Goal: Task Accomplishment & Management: Use online tool/utility

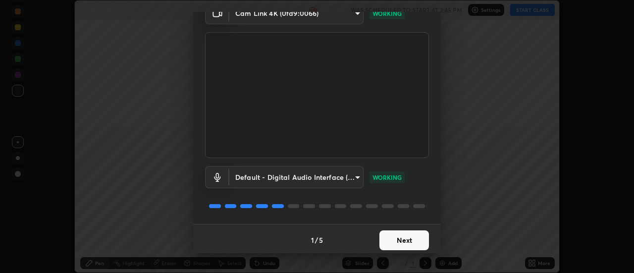
scroll to position [52, 0]
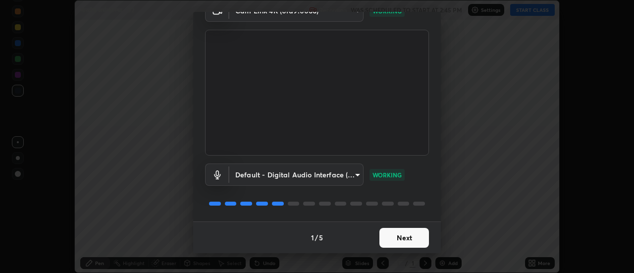
click at [407, 242] on button "Next" at bounding box center [405, 238] width 50 height 20
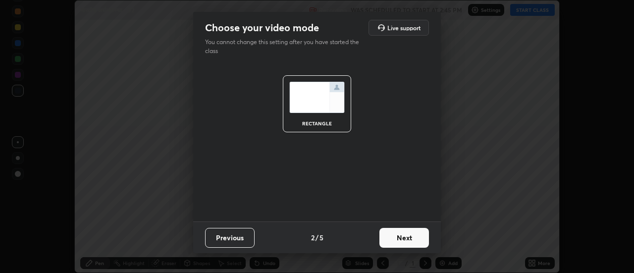
scroll to position [0, 0]
click at [408, 240] on button "Next" at bounding box center [405, 238] width 50 height 20
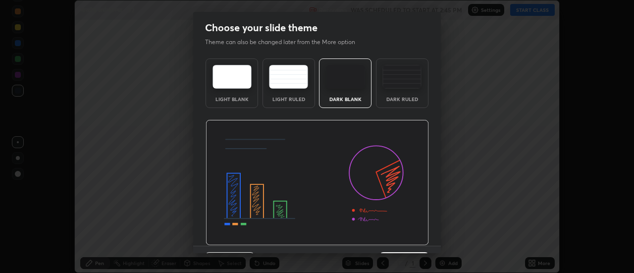
click at [406, 243] on img at bounding box center [318, 183] width 224 height 126
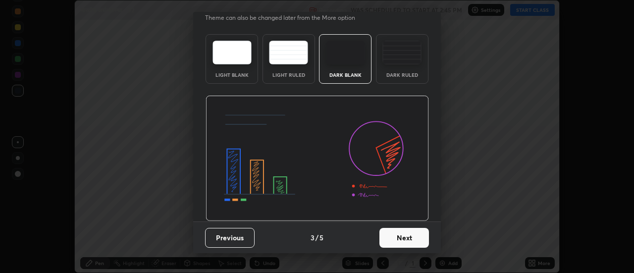
click at [400, 234] on button "Next" at bounding box center [405, 238] width 50 height 20
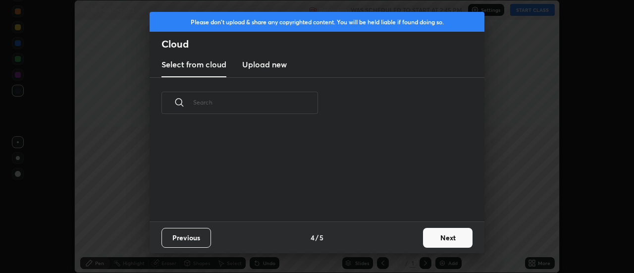
scroll to position [93, 318]
click at [447, 232] on button "Next" at bounding box center [448, 238] width 50 height 20
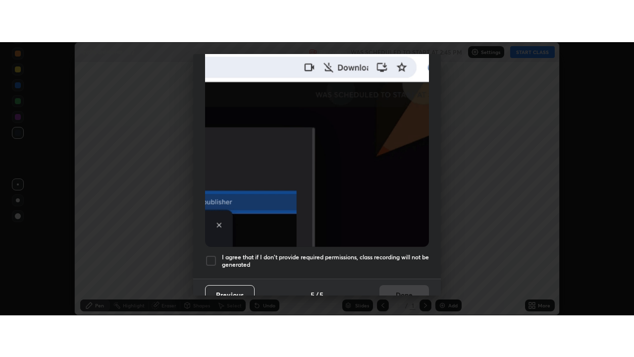
scroll to position [254, 0]
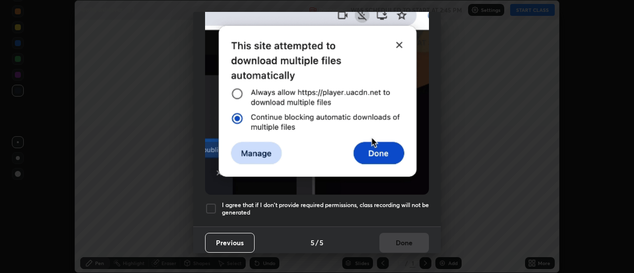
click at [212, 203] on div at bounding box center [211, 209] width 12 height 12
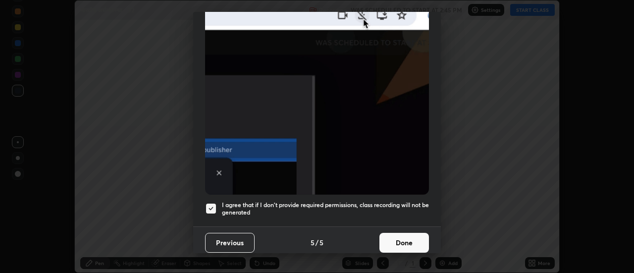
click at [405, 236] on button "Done" at bounding box center [405, 243] width 50 height 20
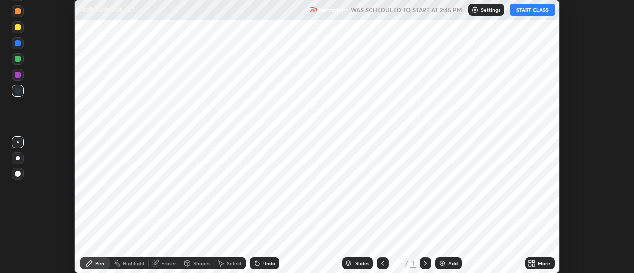
click at [537, 264] on div "More" at bounding box center [540, 263] width 30 height 12
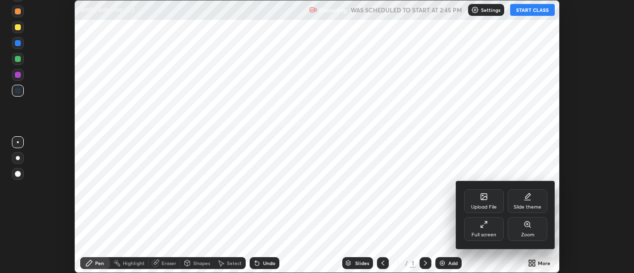
click at [491, 229] on div "Full screen" at bounding box center [484, 229] width 40 height 24
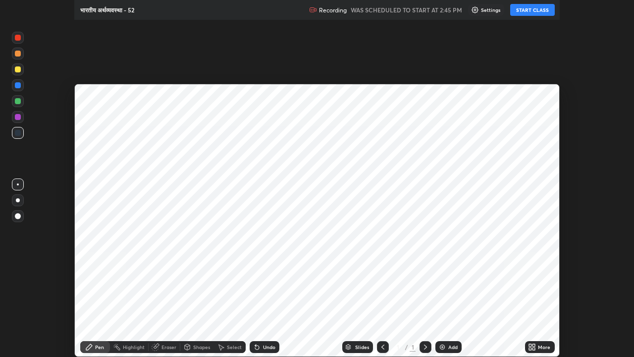
scroll to position [357, 634]
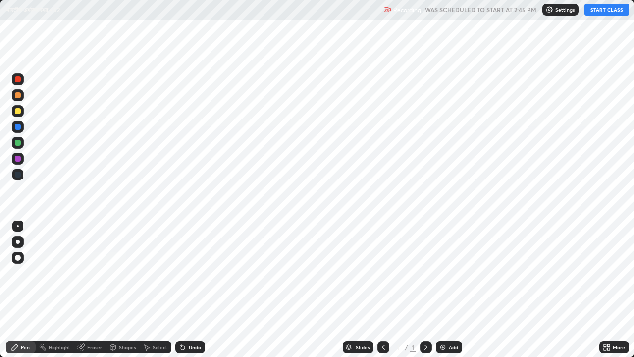
click at [450, 273] on div "Add" at bounding box center [453, 347] width 9 height 5
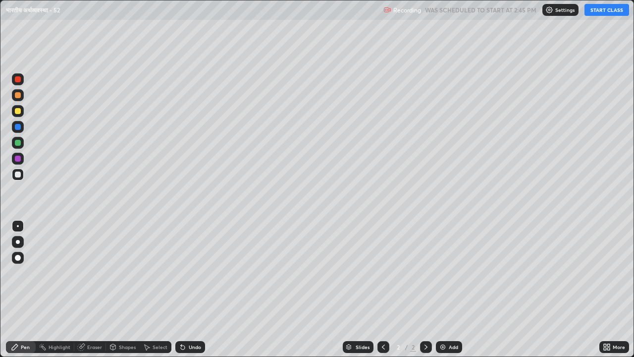
click at [194, 273] on div "Undo" at bounding box center [195, 347] width 12 height 5
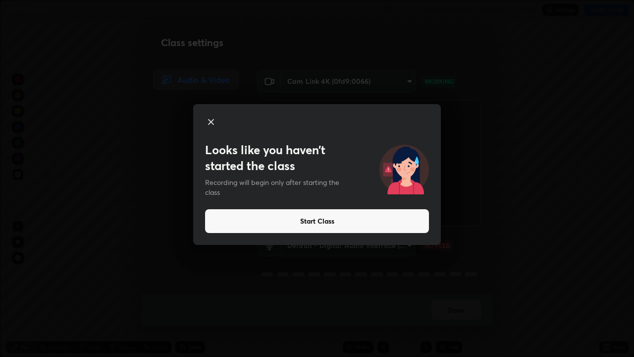
click at [314, 222] on button "Start Class" at bounding box center [317, 221] width 224 height 24
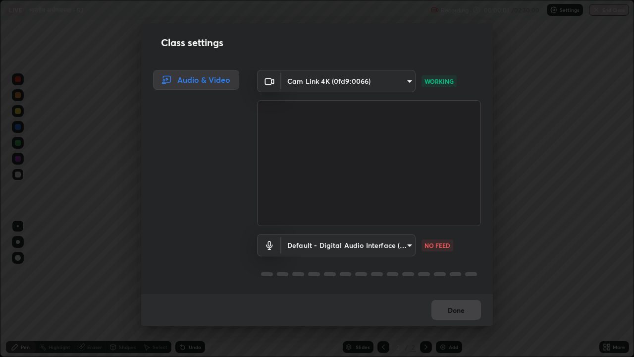
click at [456, 273] on div "Done" at bounding box center [317, 310] width 352 height 32
click at [444, 273] on button "Done" at bounding box center [457, 310] width 50 height 20
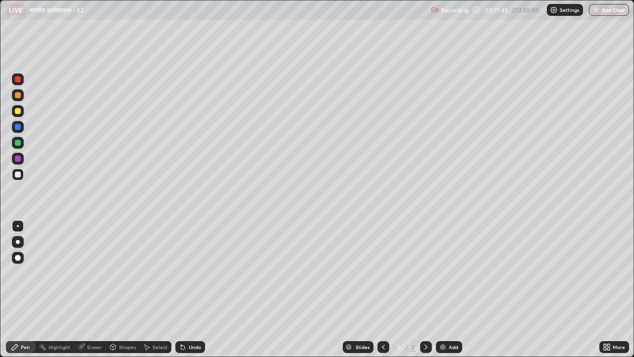
click at [18, 96] on div at bounding box center [18, 95] width 6 height 6
click at [19, 175] on div at bounding box center [18, 175] width 6 height 6
click at [192, 273] on div "Undo" at bounding box center [195, 347] width 12 height 5
click at [442, 273] on img at bounding box center [443, 347] width 8 height 8
click at [382, 273] on icon at bounding box center [384, 347] width 8 height 8
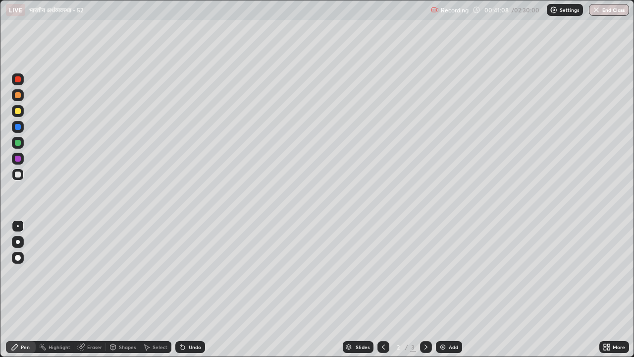
click at [426, 273] on icon at bounding box center [426, 347] width 8 height 8
click at [436, 273] on div "Add" at bounding box center [449, 347] width 26 height 12
click at [443, 273] on img at bounding box center [443, 347] width 8 height 8
click at [441, 273] on img at bounding box center [443, 347] width 8 height 8
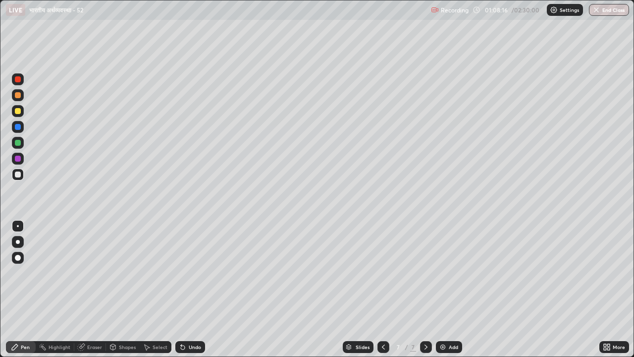
click at [17, 96] on div at bounding box center [18, 95] width 6 height 6
click at [19, 98] on div at bounding box center [18, 95] width 6 height 6
click at [192, 273] on div "Undo" at bounding box center [195, 347] width 12 height 5
click at [190, 273] on div "Undo" at bounding box center [195, 347] width 12 height 5
click at [188, 273] on div "Undo" at bounding box center [190, 347] width 30 height 12
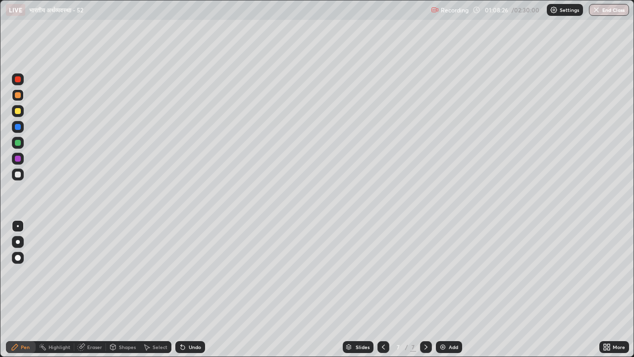
click at [188, 273] on div "Undo" at bounding box center [190, 347] width 30 height 12
click at [187, 273] on div "Undo" at bounding box center [190, 347] width 30 height 12
click at [186, 273] on div "Undo" at bounding box center [190, 347] width 30 height 12
click at [185, 273] on div "Undo" at bounding box center [190, 347] width 30 height 12
click at [19, 175] on div at bounding box center [18, 175] width 6 height 6
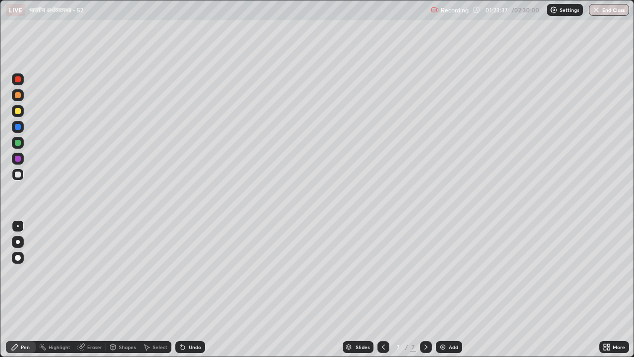
click at [440, 273] on img at bounding box center [443, 347] width 8 height 8
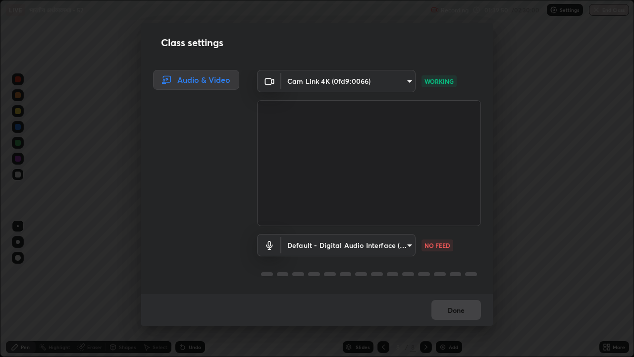
click at [455, 273] on div "Done" at bounding box center [317, 310] width 352 height 32
click at [452, 273] on div "Done" at bounding box center [317, 310] width 352 height 32
click at [449, 273] on button "Done" at bounding box center [457, 310] width 50 height 20
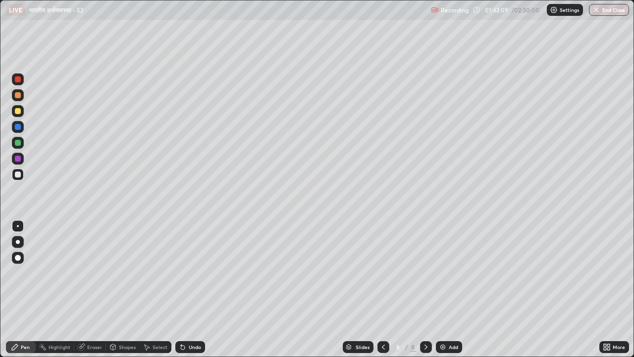
click at [441, 273] on img at bounding box center [443, 347] width 8 height 8
click at [383, 273] on icon at bounding box center [383, 347] width 3 height 5
click at [382, 273] on icon at bounding box center [384, 347] width 8 height 8
click at [427, 273] on icon at bounding box center [426, 347] width 8 height 8
click at [426, 273] on icon at bounding box center [426, 347] width 8 height 8
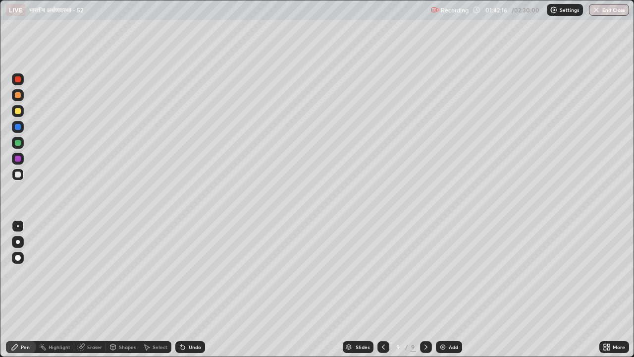
click at [19, 97] on div at bounding box center [18, 95] width 6 height 6
click at [18, 174] on div at bounding box center [18, 175] width 6 height 6
click at [194, 273] on div "Undo" at bounding box center [195, 347] width 12 height 5
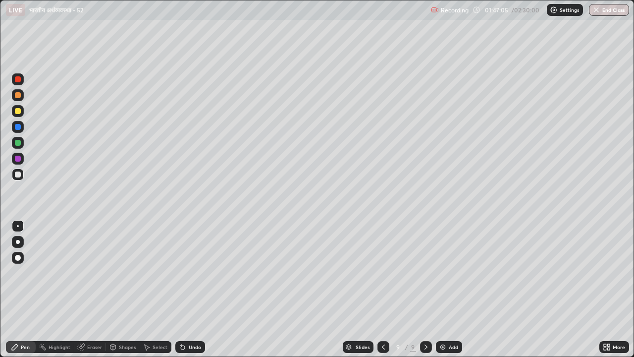
click at [16, 113] on div at bounding box center [18, 111] width 6 height 6
click at [19, 174] on div at bounding box center [18, 175] width 6 height 6
click at [19, 111] on div at bounding box center [18, 111] width 6 height 6
click at [18, 174] on div at bounding box center [18, 175] width 6 height 6
click at [447, 273] on div "Add" at bounding box center [449, 347] width 26 height 12
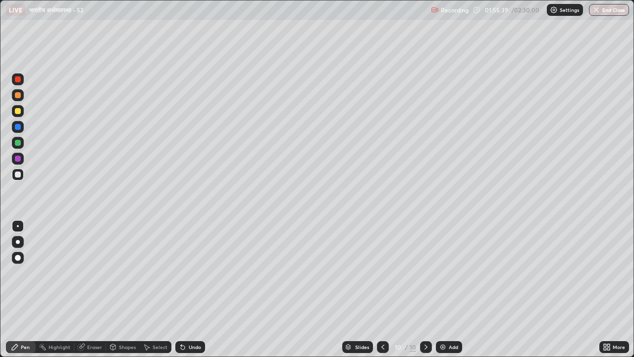
click at [384, 273] on icon at bounding box center [383, 347] width 8 height 8
click at [425, 273] on icon at bounding box center [426, 347] width 8 height 8
click at [442, 273] on img at bounding box center [443, 347] width 8 height 8
click at [18, 98] on div at bounding box center [18, 95] width 6 height 6
click at [20, 176] on div at bounding box center [18, 175] width 6 height 6
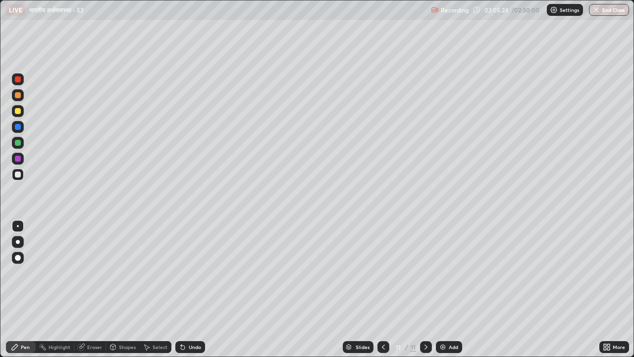
click at [19, 113] on div at bounding box center [18, 111] width 6 height 6
click at [424, 273] on icon at bounding box center [426, 347] width 8 height 8
click at [442, 273] on img at bounding box center [443, 347] width 8 height 8
click at [18, 173] on div at bounding box center [18, 175] width 6 height 6
click at [19, 113] on div at bounding box center [18, 111] width 6 height 6
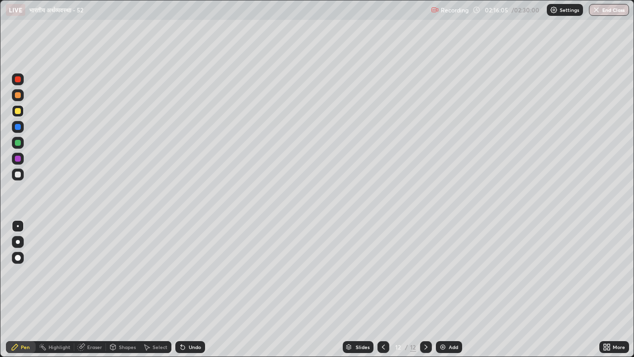
click at [441, 273] on img at bounding box center [443, 347] width 8 height 8
click at [18, 175] on div at bounding box center [18, 175] width 6 height 6
click at [94, 273] on div "Eraser" at bounding box center [94, 347] width 15 height 5
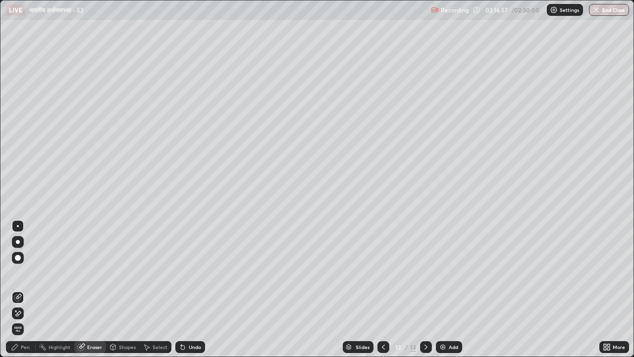
click at [26, 273] on div "Pen" at bounding box center [21, 347] width 30 height 12
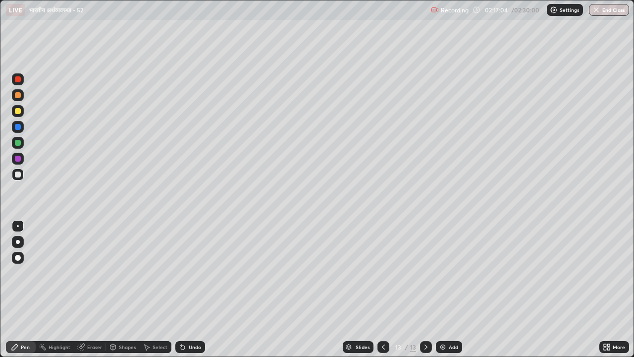
click at [26, 273] on div "Pen" at bounding box center [25, 347] width 9 height 5
click at [383, 273] on icon at bounding box center [384, 347] width 8 height 8
click at [382, 273] on icon at bounding box center [384, 347] width 8 height 8
click at [383, 273] on icon at bounding box center [384, 347] width 8 height 8
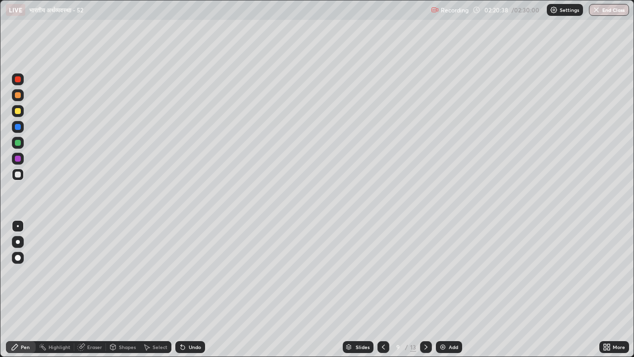
click at [424, 273] on icon at bounding box center [426, 347] width 8 height 8
click at [426, 273] on icon at bounding box center [426, 347] width 3 height 5
click at [425, 273] on icon at bounding box center [426, 347] width 8 height 8
click at [385, 273] on icon at bounding box center [384, 347] width 8 height 8
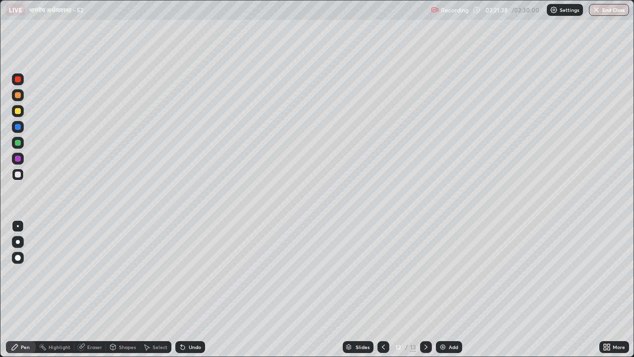
click at [18, 158] on div at bounding box center [18, 159] width 6 height 6
click at [425, 273] on icon at bounding box center [426, 347] width 3 height 5
click at [424, 273] on icon at bounding box center [426, 347] width 8 height 8
click at [425, 273] on icon at bounding box center [426, 347] width 8 height 8
click at [443, 273] on img at bounding box center [443, 347] width 8 height 8
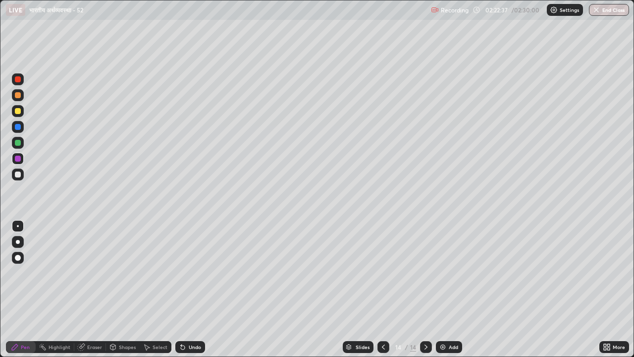
click at [18, 96] on div at bounding box center [18, 95] width 6 height 6
click at [18, 175] on div at bounding box center [18, 175] width 6 height 6
click at [17, 99] on div at bounding box center [18, 95] width 12 height 12
click at [18, 174] on div at bounding box center [18, 175] width 6 height 6
click at [181, 273] on icon at bounding box center [183, 347] width 4 height 4
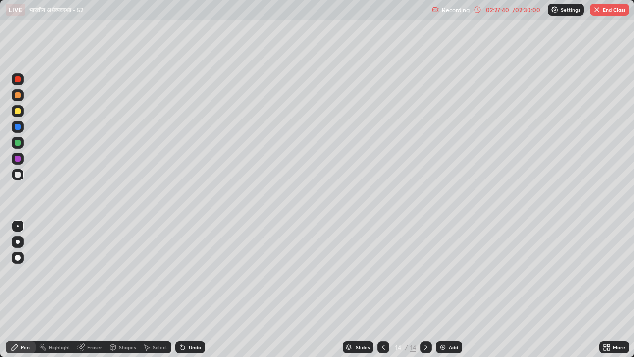
click at [181, 273] on icon at bounding box center [183, 347] width 4 height 4
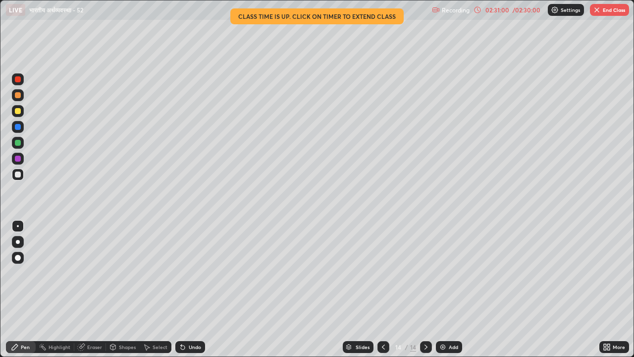
click at [193, 273] on div "Undo" at bounding box center [195, 347] width 12 height 5
click at [559, 198] on button "Undo" at bounding box center [567, 203] width 29 height 12
click at [192, 273] on div "Undo" at bounding box center [195, 347] width 12 height 5
click at [523, 11] on div "/ 02:30:00" at bounding box center [527, 10] width 31 height 6
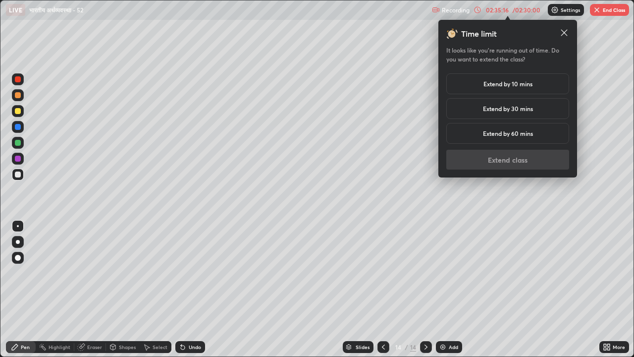
click at [518, 87] on h5 "Extend by 10 mins" at bounding box center [508, 83] width 49 height 9
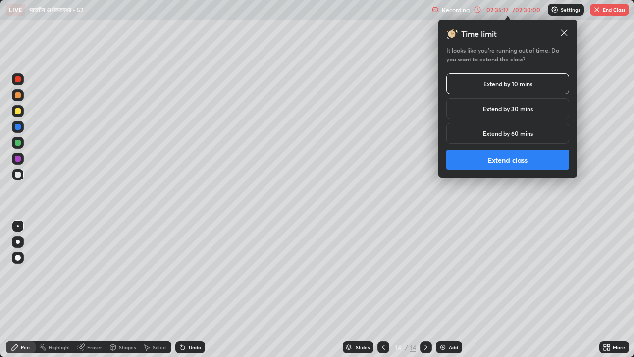
click at [512, 162] on button "Extend class" at bounding box center [508, 160] width 123 height 20
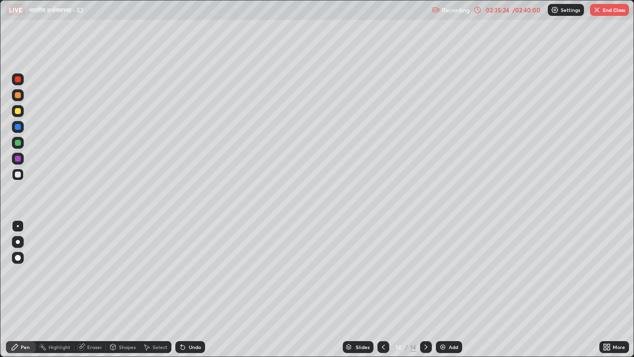
click at [441, 273] on img at bounding box center [443, 347] width 8 height 8
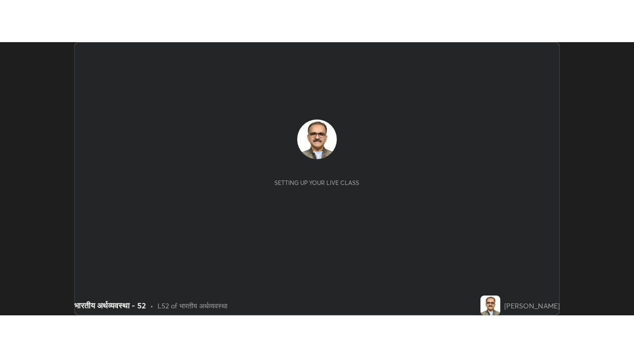
scroll to position [273, 634]
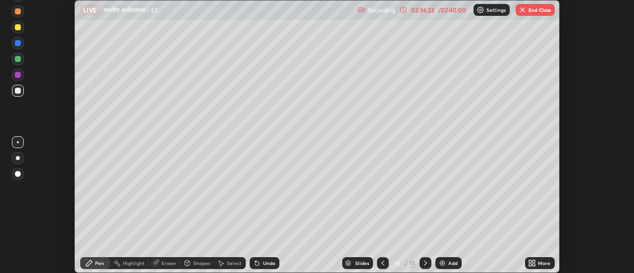
click at [531, 264] on icon at bounding box center [530, 265] width 2 height 2
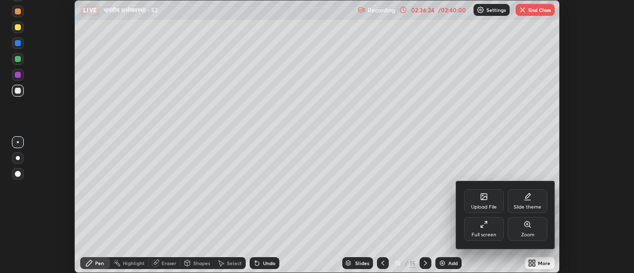
click at [478, 230] on div "Full screen" at bounding box center [484, 229] width 40 height 24
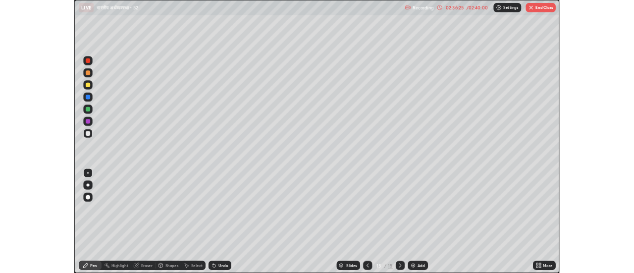
scroll to position [357, 634]
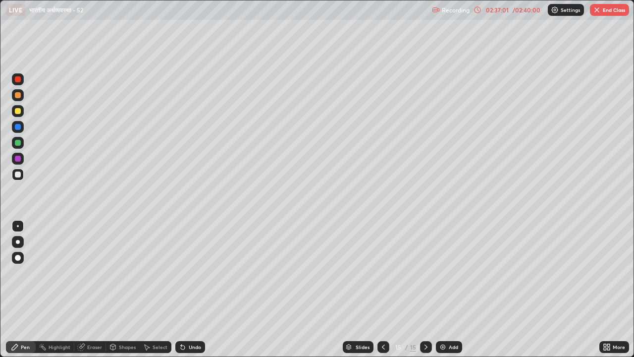
click at [381, 273] on icon at bounding box center [384, 347] width 8 height 8
click at [606, 11] on button "End Class" at bounding box center [609, 10] width 39 height 12
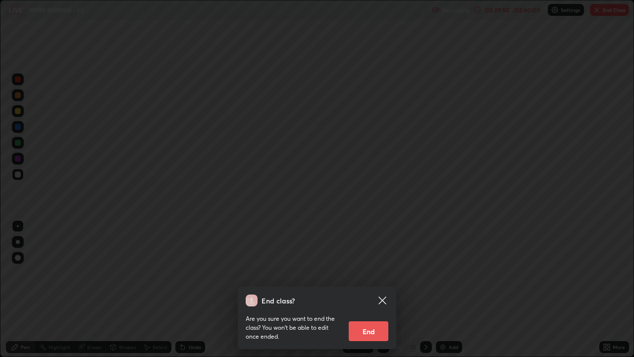
click at [367, 273] on button "End" at bounding box center [369, 331] width 40 height 20
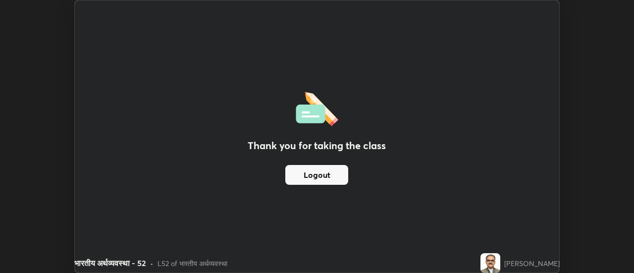
scroll to position [49296, 48935]
